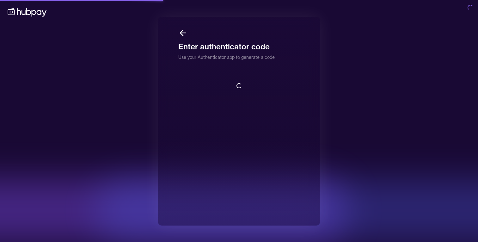
click at [274, 83] on div "Loading..." at bounding box center [238, 86] width 121 height 10
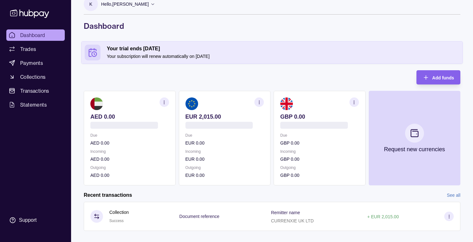
scroll to position [20, 0]
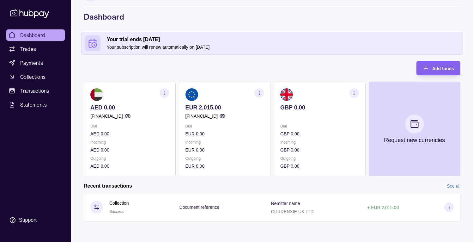
click at [262, 94] on section "button" at bounding box center [258, 92] width 9 height 9
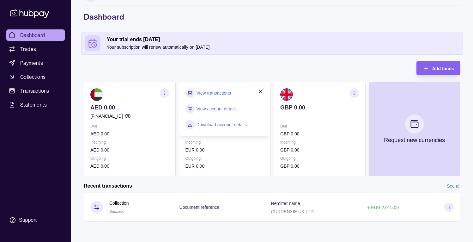
click at [222, 93] on link "View transactions" at bounding box center [214, 92] width 34 height 7
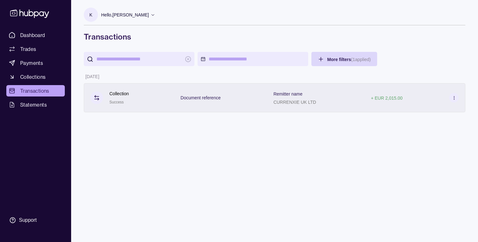
click at [333, 103] on div "Remitter name CURRENXIE UK LTD" at bounding box center [315, 98] width 85 height 16
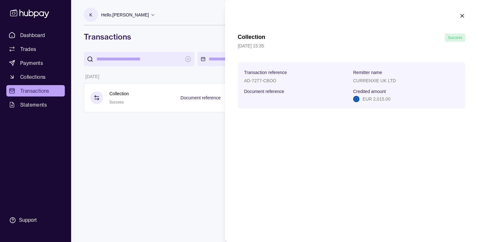
click at [327, 88] on section "Document reference" at bounding box center [297, 91] width 106 height 8
click at [462, 18] on icon "button" at bounding box center [462, 16] width 6 height 6
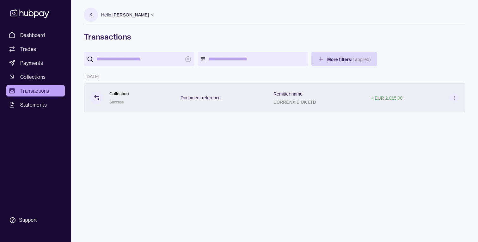
click at [454, 99] on icon at bounding box center [454, 97] width 5 height 5
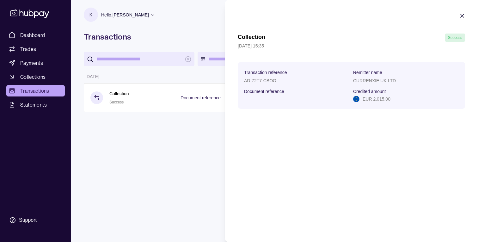
click at [461, 15] on icon "button" at bounding box center [462, 15] width 3 height 3
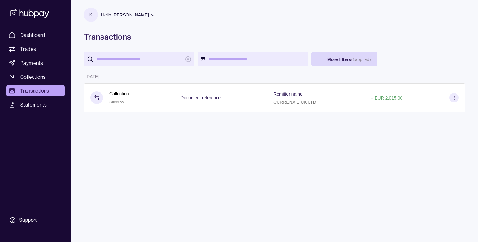
click at [238, 19] on section "K Hello, [PERSON_NAME] SKY CODE TECHNOLOGIES LLC Account Terms and conditions P…" at bounding box center [275, 17] width 382 height 18
